Goal: Task Accomplishment & Management: Use online tool/utility

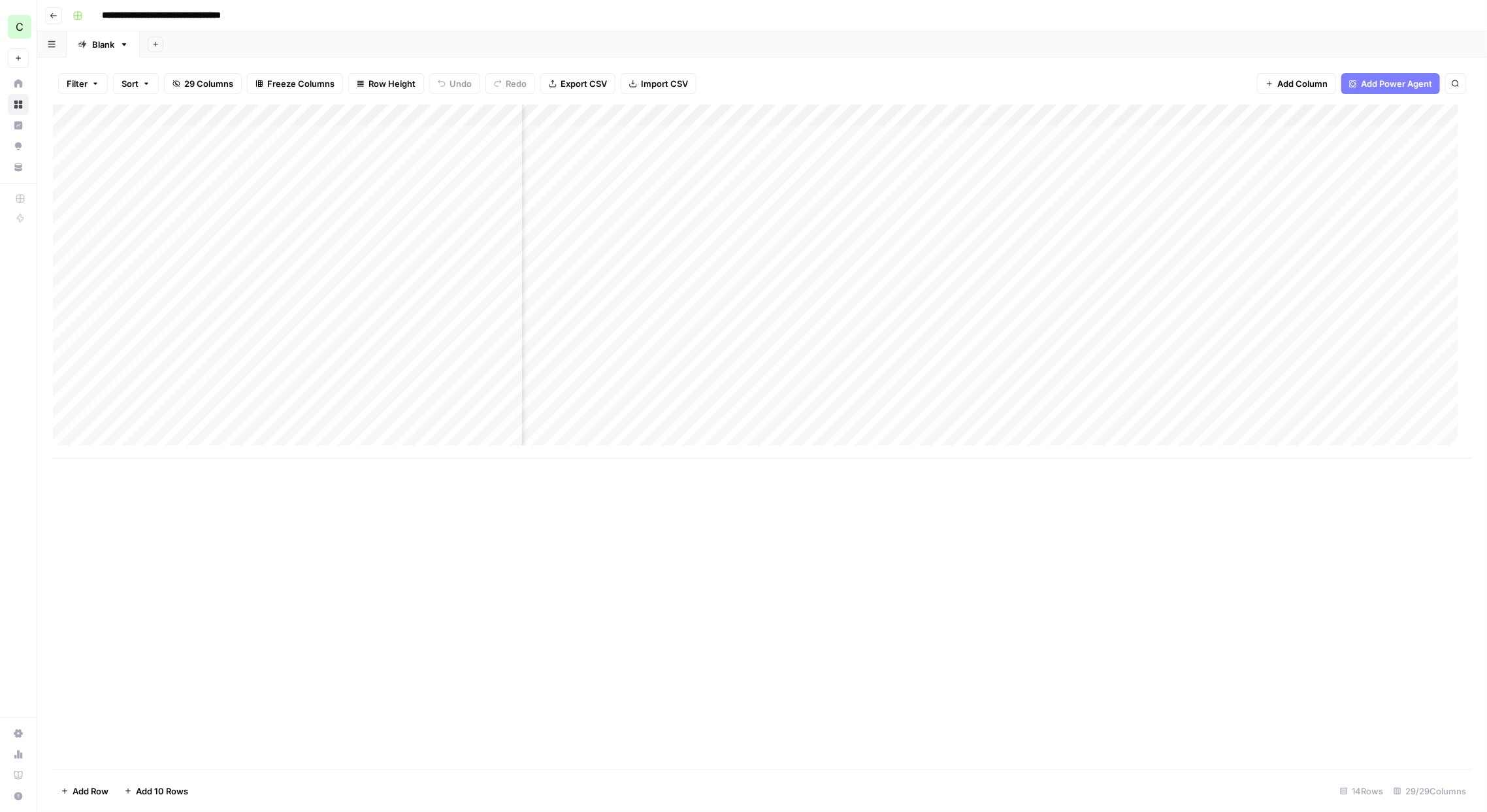
scroll to position [0, 1679]
click at [177, 81] on icon "button" at bounding box center [176, 84] width 8 height 8
click at [1156, 379] on div "Add Column" at bounding box center [762, 281] width 1419 height 354
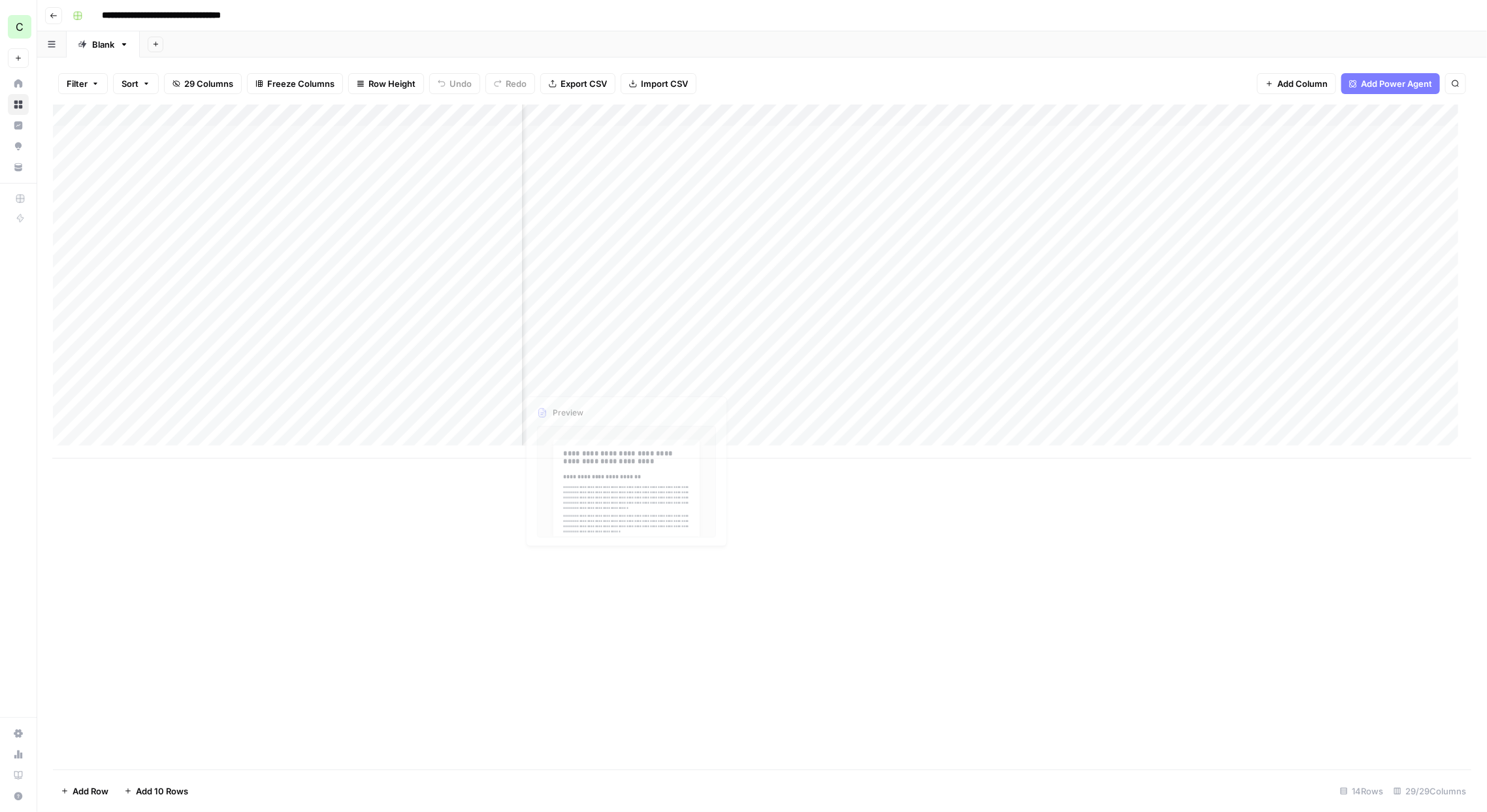
click at [468, 379] on div "Add Column" at bounding box center [762, 281] width 1419 height 354
click at [461, 476] on button "Published" at bounding box center [450, 479] width 50 height 16
click at [843, 360] on div "Add Column" at bounding box center [762, 281] width 1419 height 354
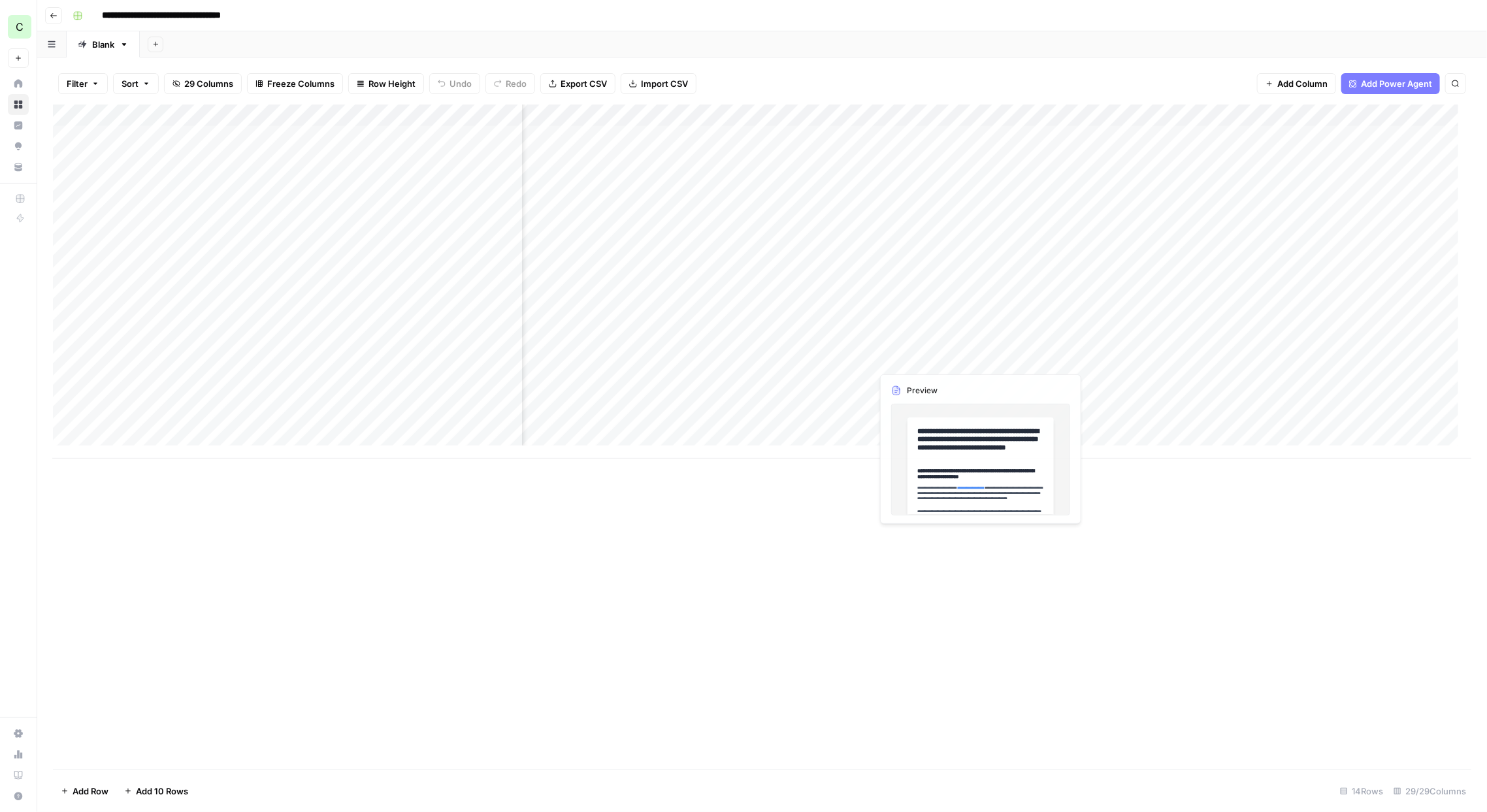
click at [866, 353] on div "Add Column" at bounding box center [762, 281] width 1419 height 354
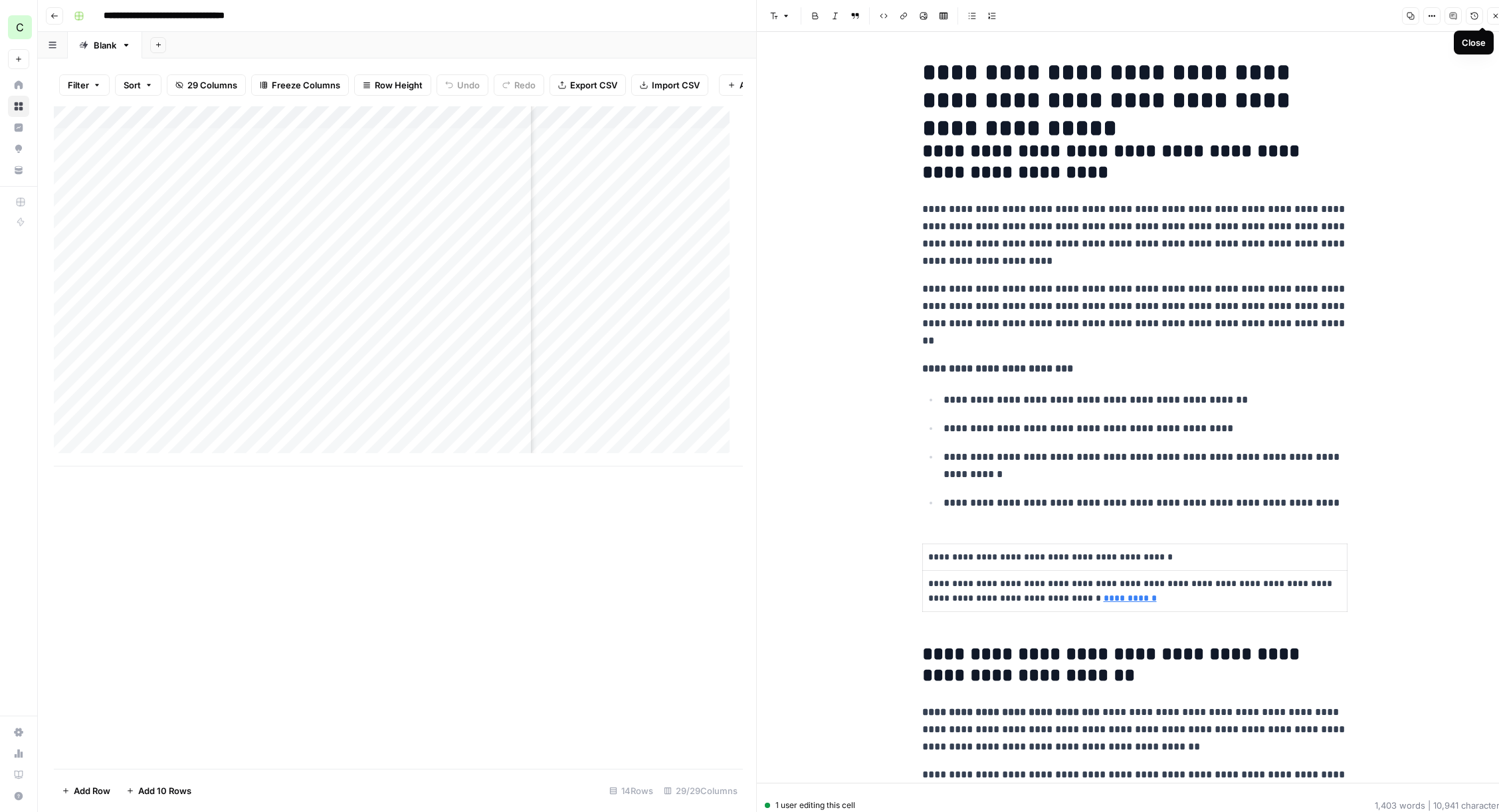
click at [1494, 18] on icon "button" at bounding box center [1495, 15] width 8 height 8
